Goal: Find specific page/section: Find specific page/section

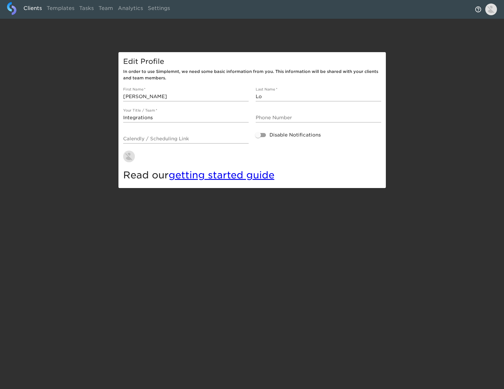
click at [24, 9] on link "Clients" at bounding box center [32, 9] width 23 height 14
select select "10"
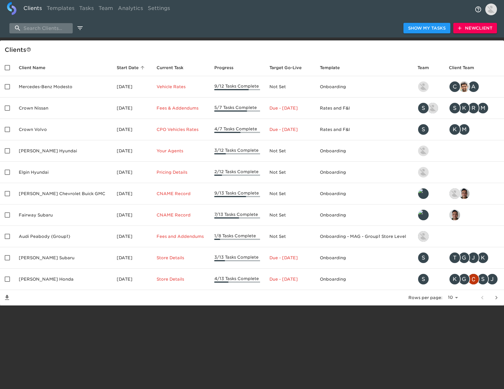
click at [49, 30] on input "search" at bounding box center [40, 28] width 63 height 10
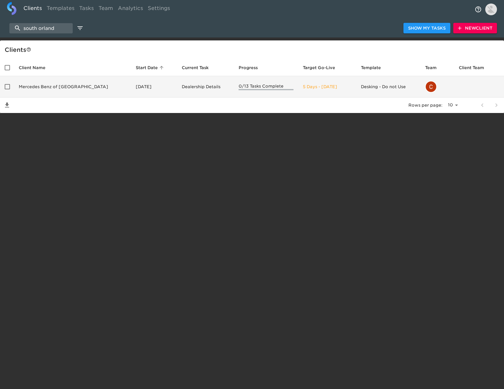
type input "south orland"
click at [71, 88] on td "Mercedes Benz of [GEOGRAPHIC_DATA]" at bounding box center [72, 86] width 117 height 21
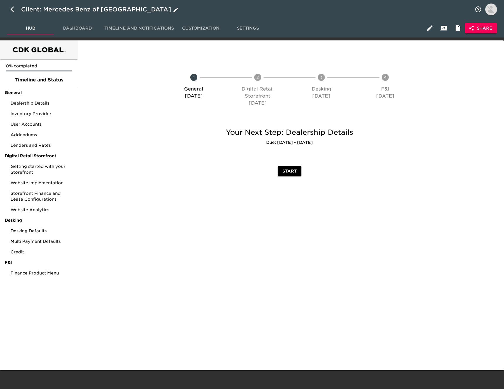
click at [11, 8] on icon "button" at bounding box center [14, 9] width 7 height 7
select select "10"
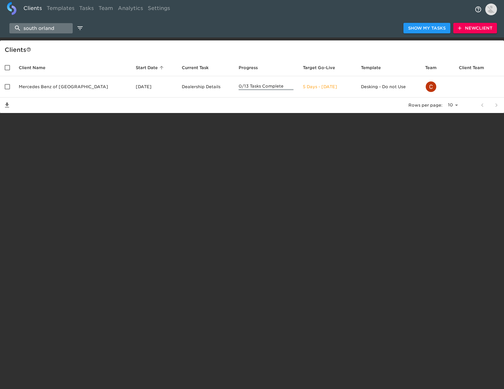
click at [59, 31] on input "south orland" at bounding box center [40, 28] width 63 height 10
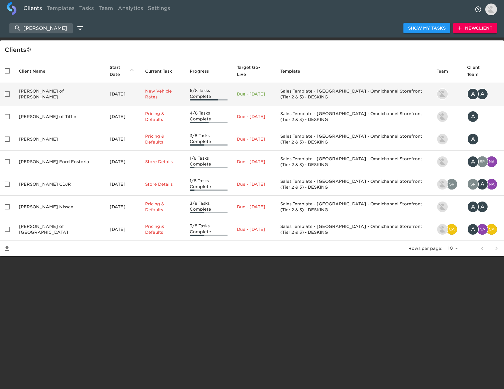
type input "[PERSON_NAME]"
click at [69, 89] on td "[PERSON_NAME] of [PERSON_NAME]" at bounding box center [59, 94] width 91 height 23
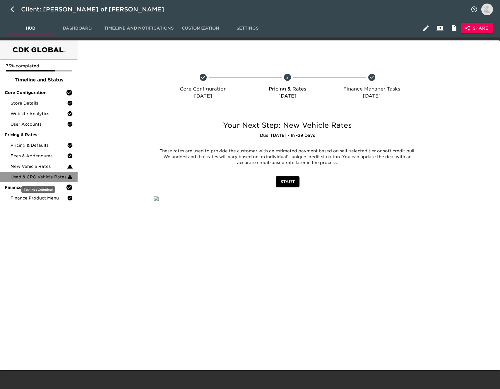
click at [53, 175] on span "Used & CPO Vehicle Rates" at bounding box center [39, 177] width 57 height 6
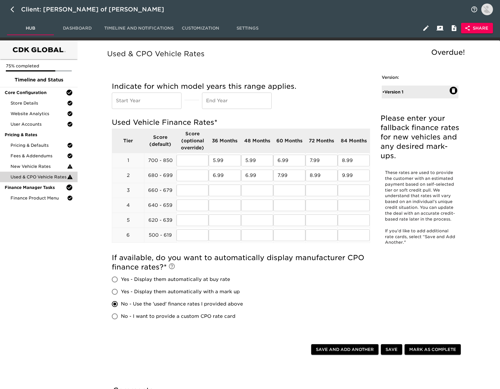
scroll to position [27, 0]
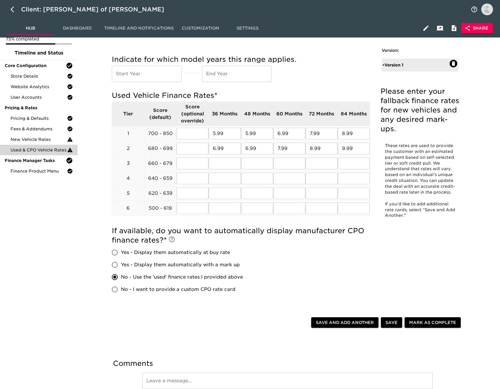
click at [212, 243] on h5 "If available, do you want to automatically display manufacturer CPO finance rat…" at bounding box center [241, 235] width 258 height 19
click at [39, 100] on div "User Accounts" at bounding box center [39, 97] width 78 height 11
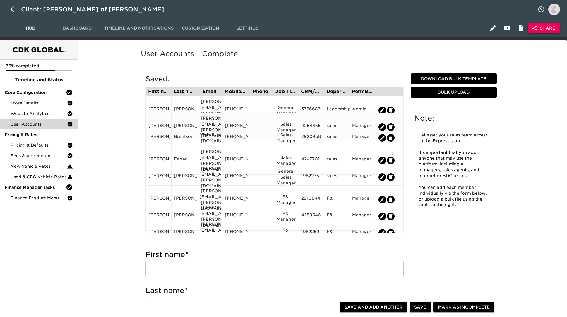
scroll to position [263, 0]
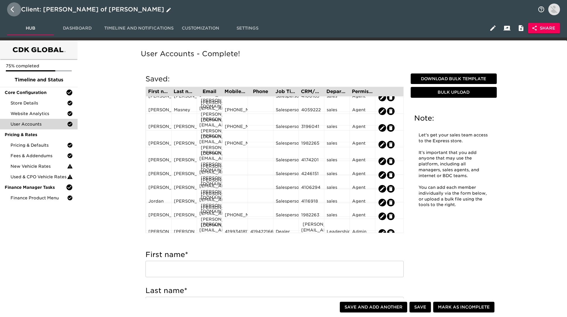
click at [11, 9] on icon "button" at bounding box center [14, 9] width 7 height 7
select select "10"
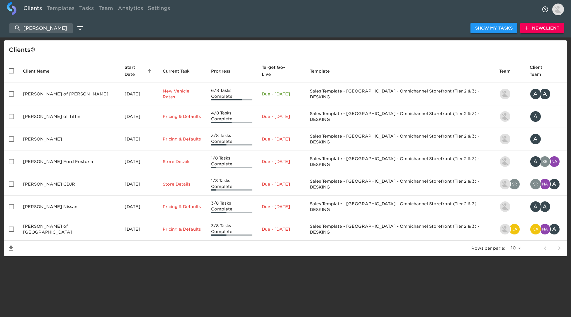
click at [78, 108] on td "[PERSON_NAME] of Tiffin" at bounding box center [69, 116] width 102 height 23
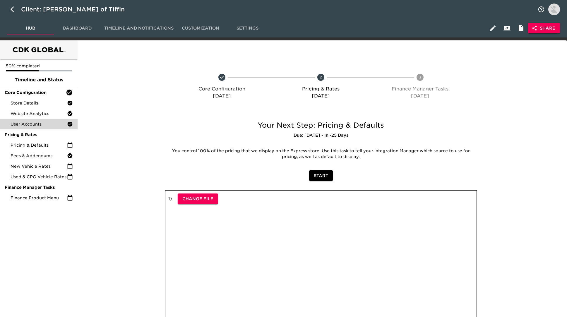
click at [51, 124] on span "User Accounts" at bounding box center [39, 124] width 57 height 6
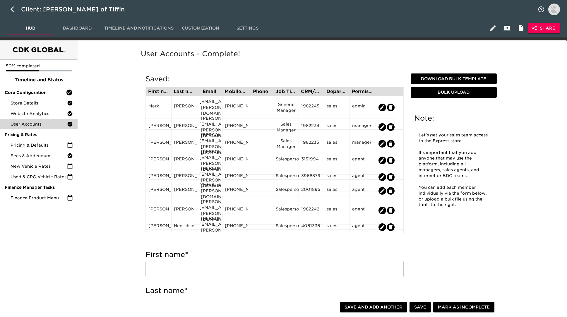
click at [4, 5] on div "Client: [PERSON_NAME] of Tiffin" at bounding box center [283, 9] width 567 height 19
click at [11, 9] on icon "button" at bounding box center [13, 9] width 4 height 6
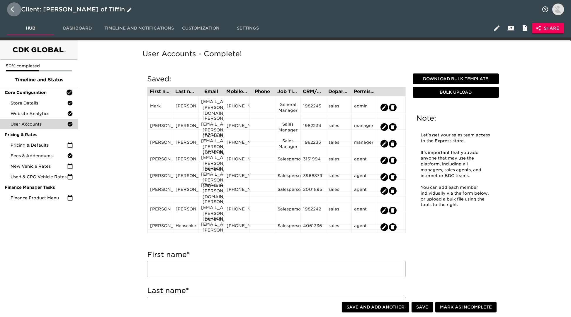
select select "10"
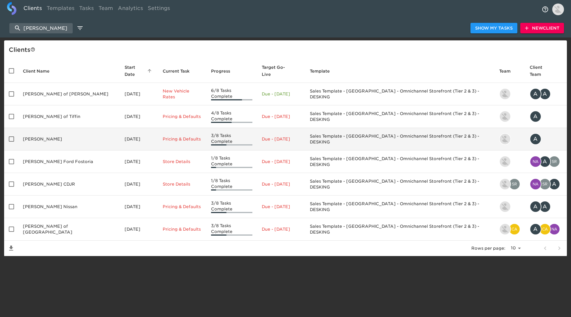
click at [64, 132] on td "[PERSON_NAME]" at bounding box center [69, 139] width 102 height 23
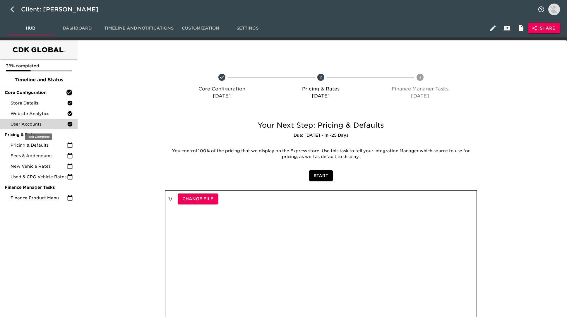
click at [52, 122] on span "User Accounts" at bounding box center [39, 124] width 57 height 6
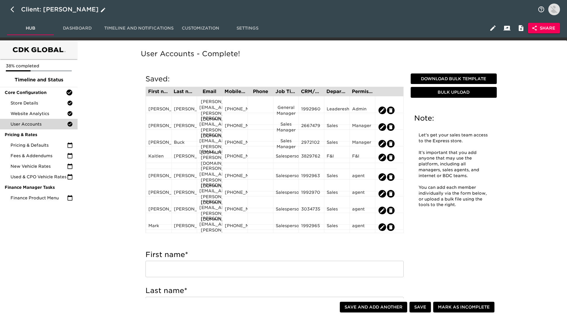
click at [12, 9] on icon "button" at bounding box center [13, 9] width 4 height 6
select select "10"
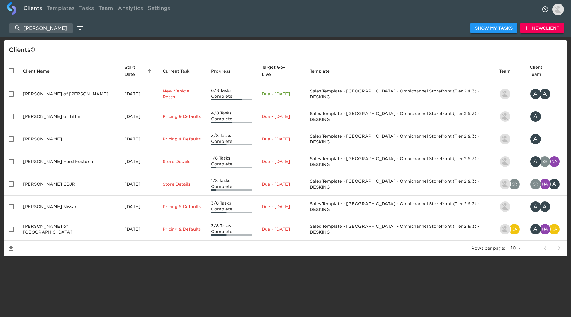
click at [46, 153] on td "[PERSON_NAME] Ford Fostoria" at bounding box center [69, 162] width 102 height 23
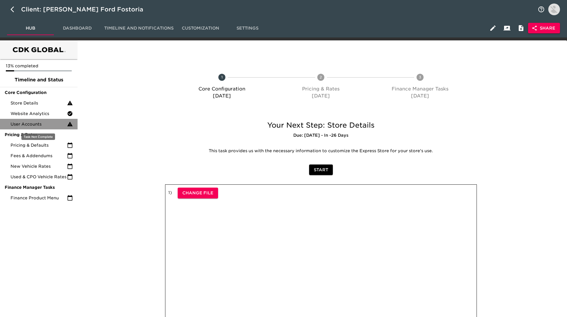
click at [56, 121] on div "User Accounts" at bounding box center [39, 124] width 78 height 11
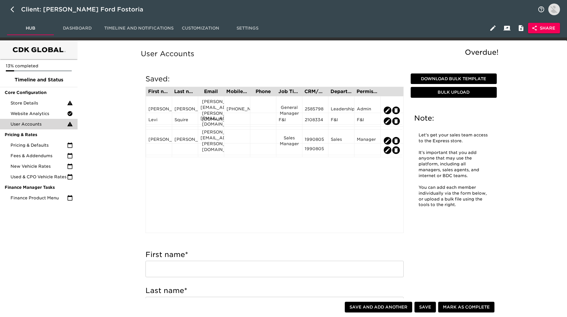
drag, startPoint x: 13, startPoint y: 9, endPoint x: 18, endPoint y: 16, distance: 9.2
click at [12, 9] on icon "button" at bounding box center [14, 9] width 7 height 7
select select "10"
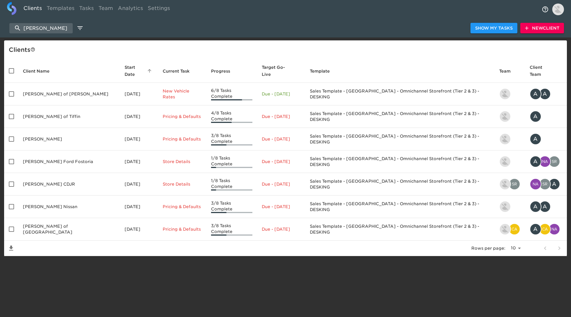
drag, startPoint x: 59, startPoint y: 166, endPoint x: 56, endPoint y: 165, distance: 3.5
click at [57, 173] on td "[PERSON_NAME] CDJR" at bounding box center [69, 184] width 102 height 23
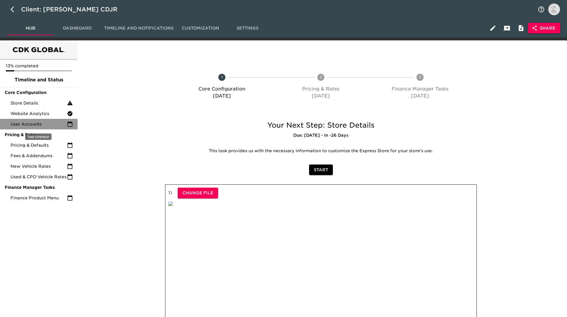
click at [45, 126] on span "User Accounts" at bounding box center [39, 124] width 57 height 6
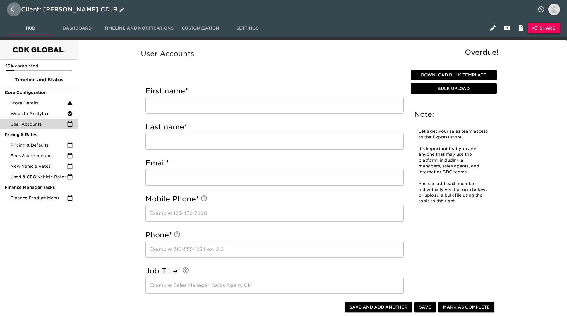
click at [13, 8] on icon "button" at bounding box center [13, 9] width 4 height 6
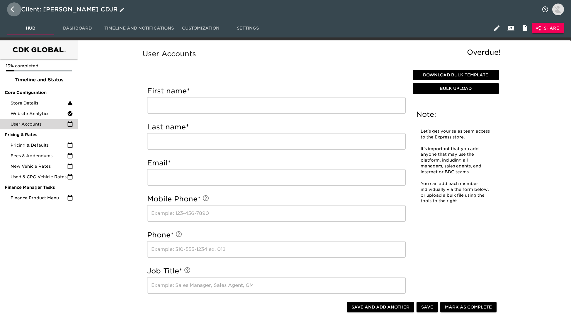
select select "10"
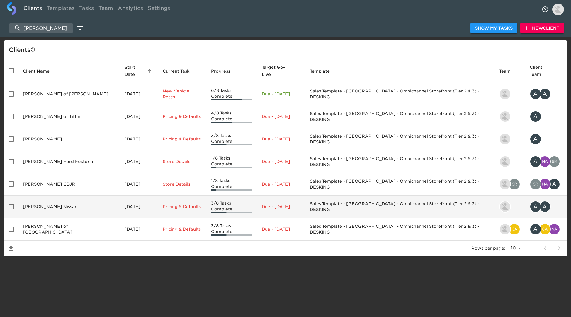
click at [65, 196] on td "[PERSON_NAME] Nissan" at bounding box center [69, 207] width 102 height 23
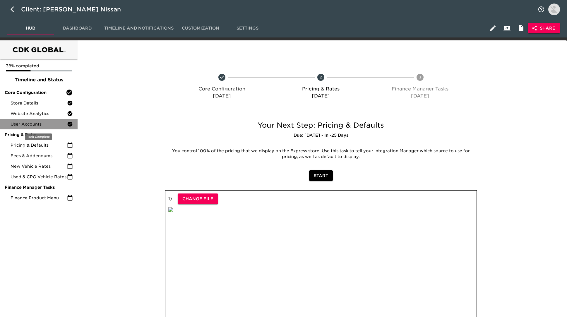
click at [44, 120] on div "User Accounts" at bounding box center [39, 124] width 78 height 11
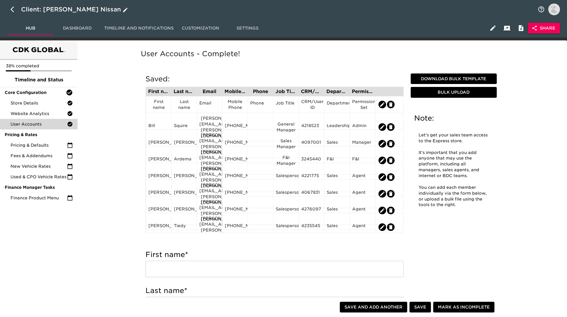
click at [12, 11] on icon "button" at bounding box center [14, 9] width 7 height 7
select select "10"
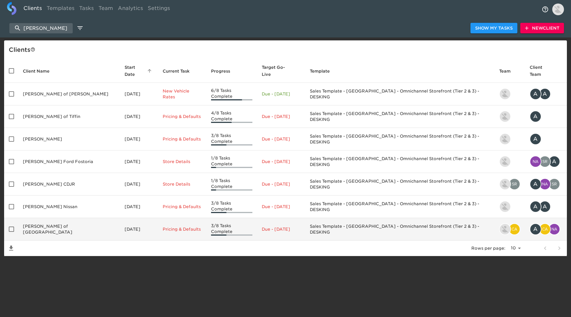
click at [68, 218] on td "[PERSON_NAME] of [GEOGRAPHIC_DATA]" at bounding box center [69, 229] width 102 height 23
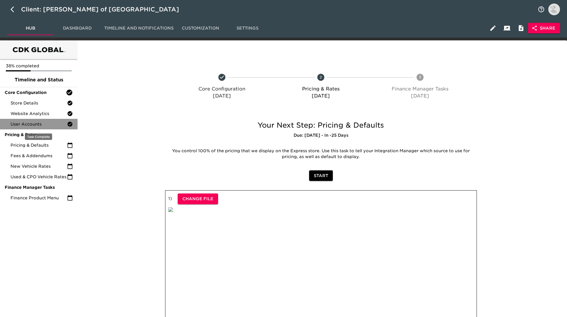
click at [54, 123] on span "User Accounts" at bounding box center [39, 124] width 57 height 6
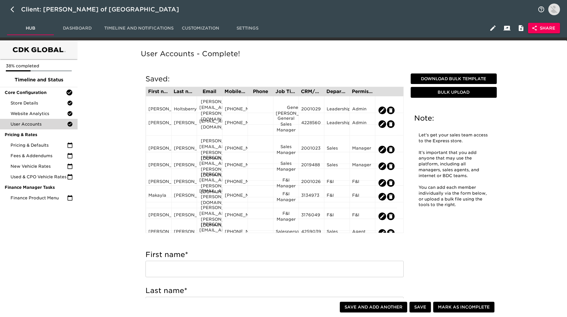
drag, startPoint x: 12, startPoint y: 8, endPoint x: 20, endPoint y: 18, distance: 12.5
click at [12, 8] on icon "button" at bounding box center [13, 9] width 4 height 6
select select "10"
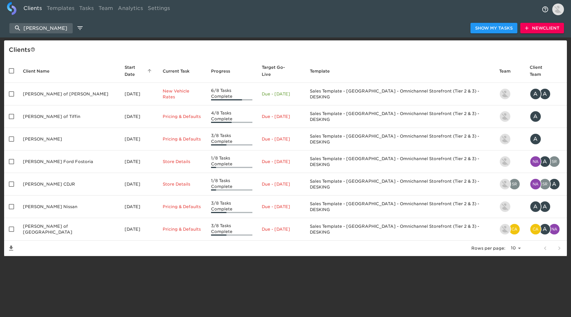
click at [54, 131] on td "[PERSON_NAME]" at bounding box center [69, 139] width 102 height 23
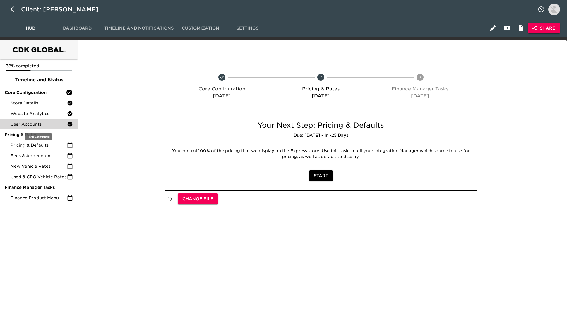
click at [45, 126] on span "User Accounts" at bounding box center [39, 124] width 57 height 6
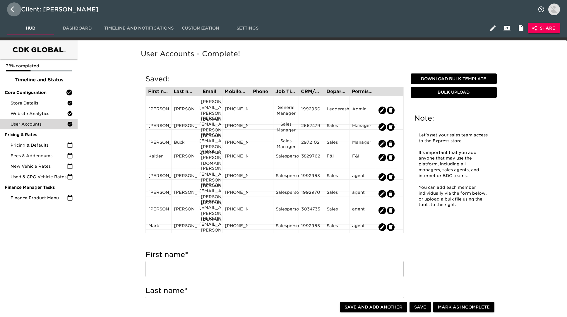
drag, startPoint x: 11, startPoint y: 5, endPoint x: 18, endPoint y: 18, distance: 14.9
click at [11, 5] on button "button" at bounding box center [14, 9] width 14 height 14
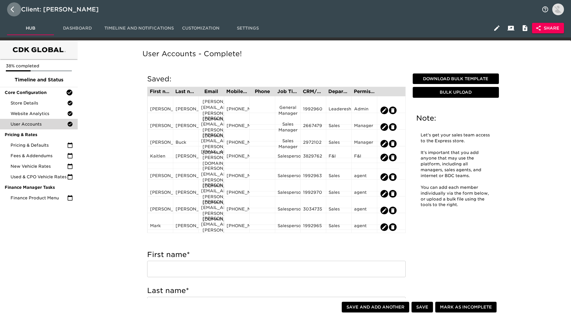
select select "10"
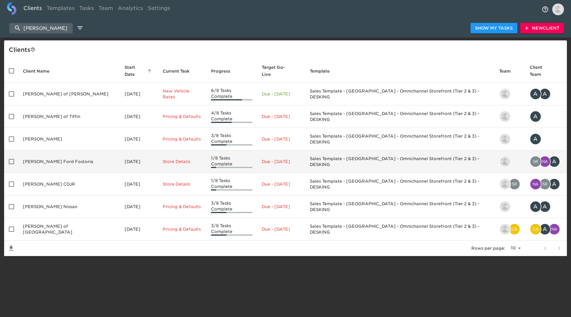
click at [47, 152] on td "[PERSON_NAME] Ford Fostoria" at bounding box center [69, 162] width 102 height 23
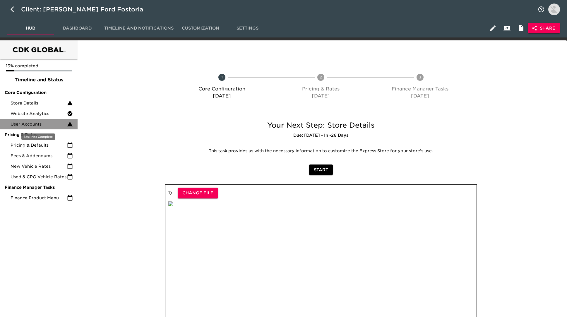
drag, startPoint x: 38, startPoint y: 125, endPoint x: 4, endPoint y: 172, distance: 58.4
click at [37, 125] on span "User Accounts" at bounding box center [39, 124] width 57 height 6
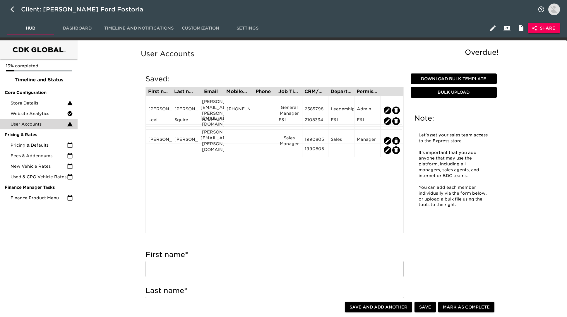
click at [498, 211] on div "Download Bulk Template Bulk Upload Note: Let's get your sales team access to th…" at bounding box center [454, 145] width 91 height 149
